Goal: Information Seeking & Learning: Learn about a topic

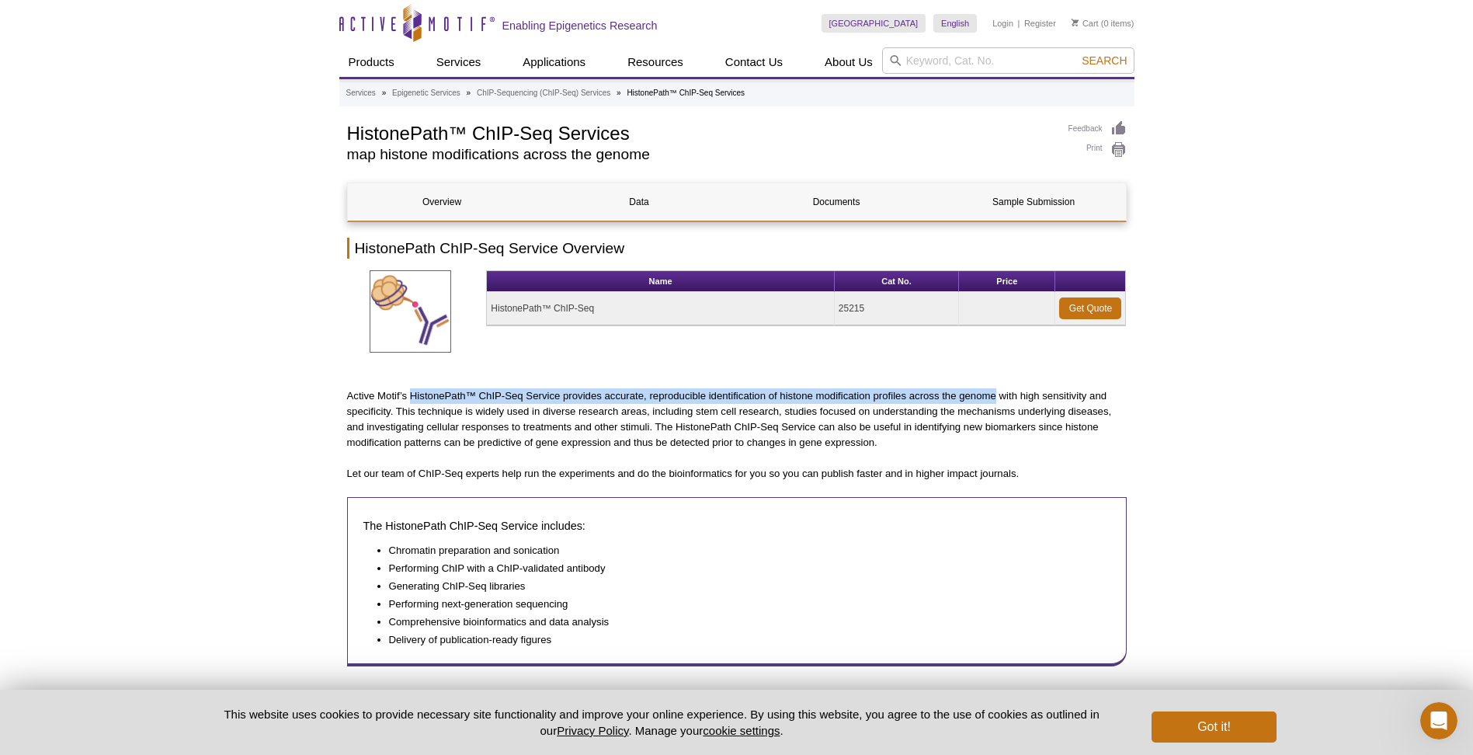
drag, startPoint x: 997, startPoint y: 396, endPoint x: 412, endPoint y: 361, distance: 586.5
drag, startPoint x: 412, startPoint y: 361, endPoint x: 484, endPoint y: 394, distance: 79.2
copy p "HistonePath™ ChIP-Seq Service provides accurate, reproducible identification of…"
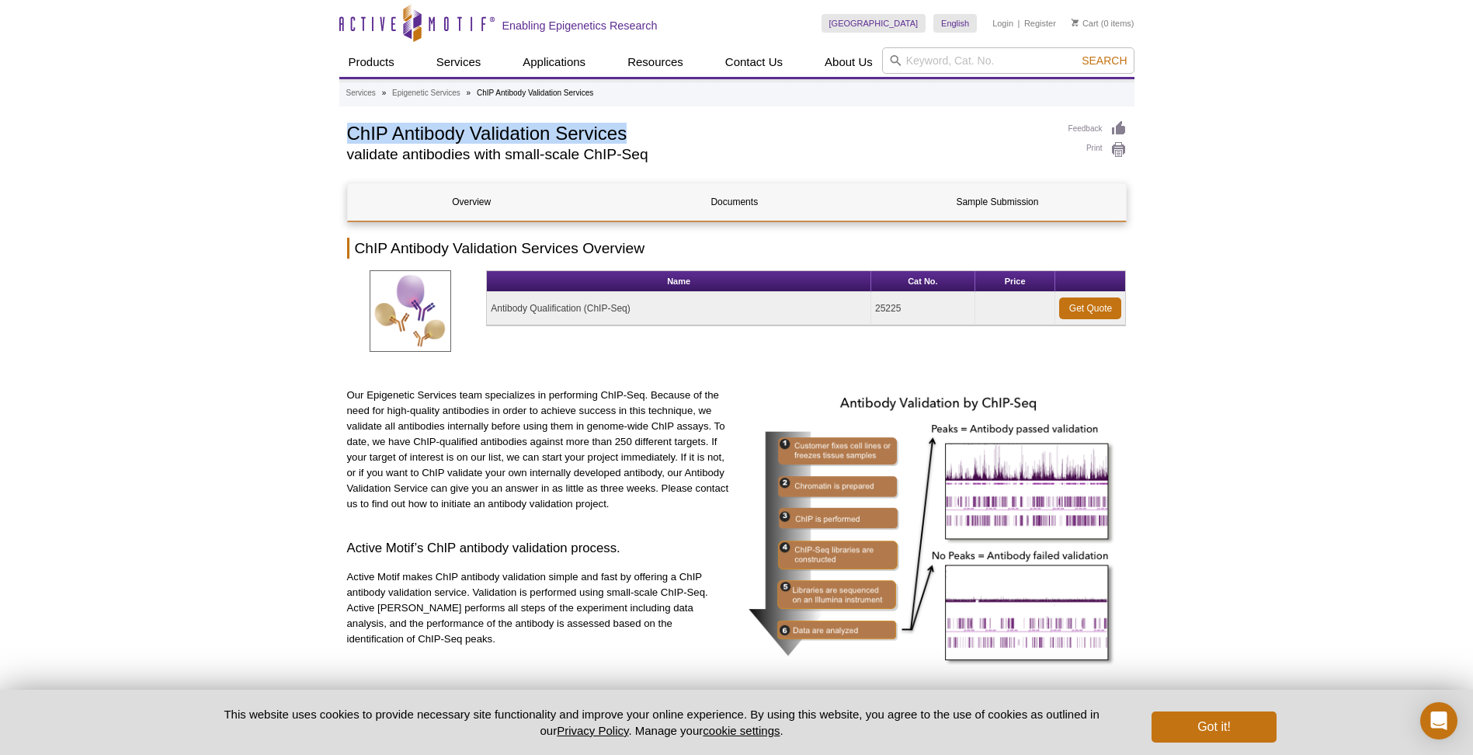
drag, startPoint x: 629, startPoint y: 132, endPoint x: 338, endPoint y: 128, distance: 291.2
click at [336, 129] on div "Active Motif Logo Enabling Epigenetics Research 0 Search Skip to content Active…" at bounding box center [736, 656] width 1473 height 1312
copy h1 "ChIP Antibody Validation Services"
